Goal: Navigation & Orientation: Find specific page/section

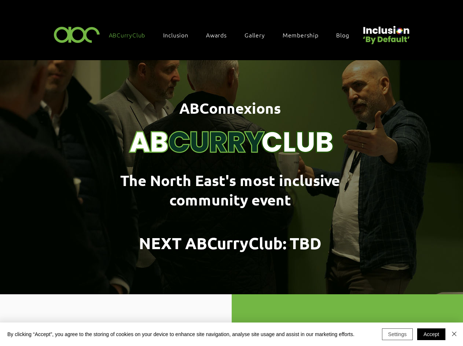
click at [397, 334] on button "Settings" at bounding box center [397, 334] width 31 height 12
click at [431, 334] on div at bounding box center [231, 173] width 463 height 346
click at [454, 334] on div at bounding box center [231, 173] width 463 height 346
